Goal: Book appointment/travel/reservation

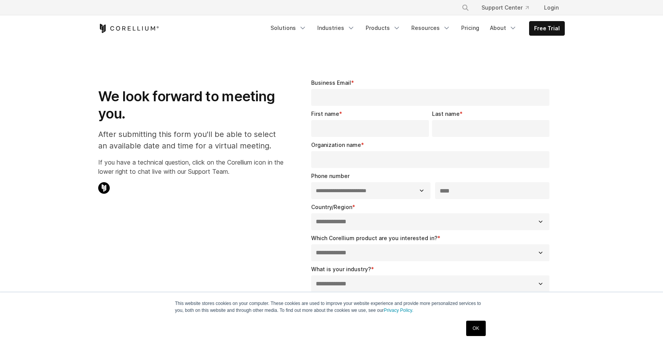
select select "**"
click at [543, 26] on link "Free Trial" at bounding box center [547, 28] width 35 height 14
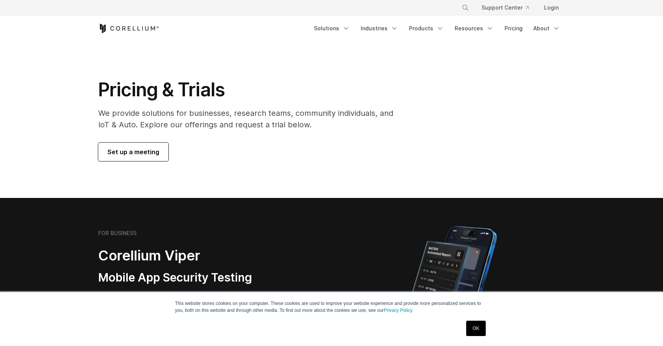
click at [126, 153] on span "Set up a meeting" at bounding box center [133, 151] width 52 height 9
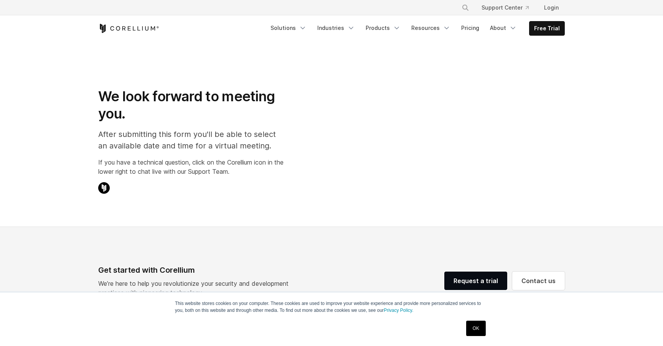
select select "**"
